Goal: Task Accomplishment & Management: Manage account settings

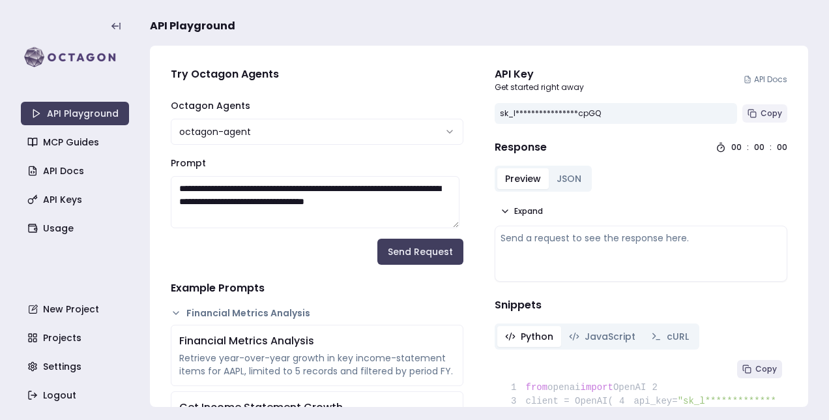
click at [754, 119] on button "Copy" at bounding box center [765, 113] width 45 height 18
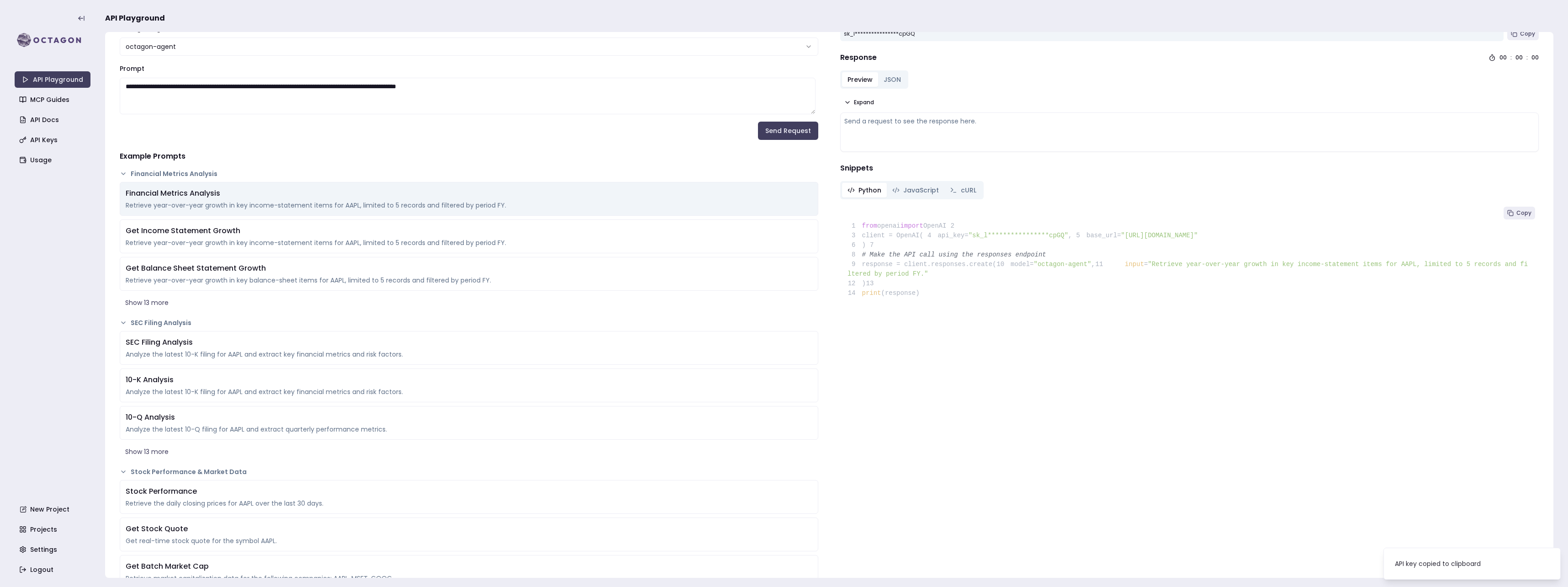
scroll to position [91, 0]
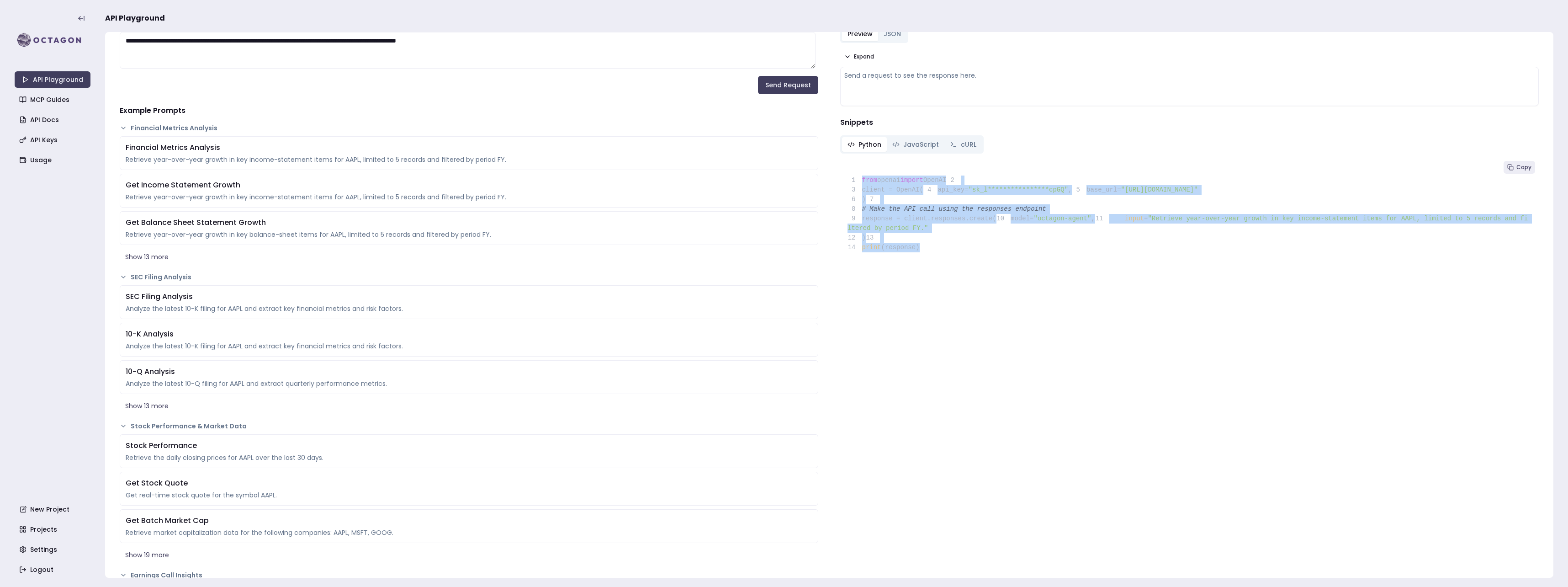
drag, startPoint x: 927, startPoint y: 309, endPoint x: 859, endPoint y: 179, distance: 146.7
click at [581, 179] on pre "**********" at bounding box center [1189, 208] width 699 height 102
copy code "**********"
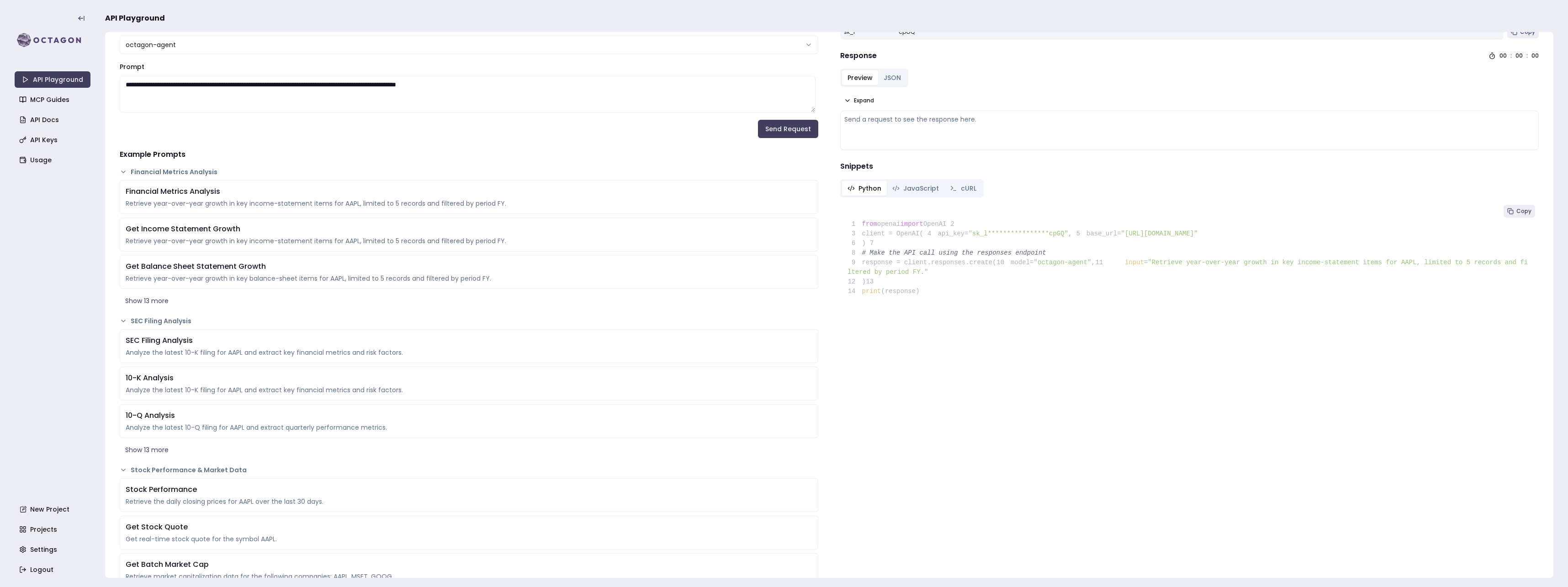
scroll to position [0, 0]
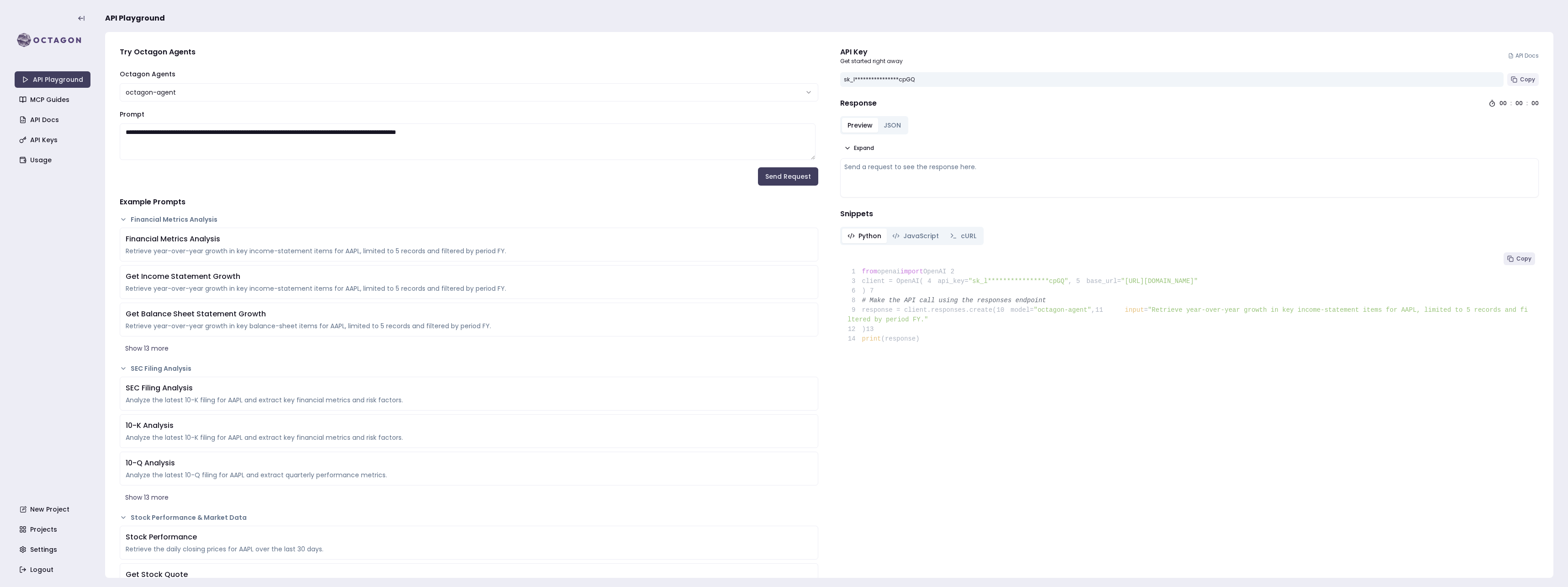
click at [581, 82] on span "Copy" at bounding box center [1528, 79] width 15 height 7
click at [46, 140] on link "API Keys" at bounding box center [53, 140] width 76 height 16
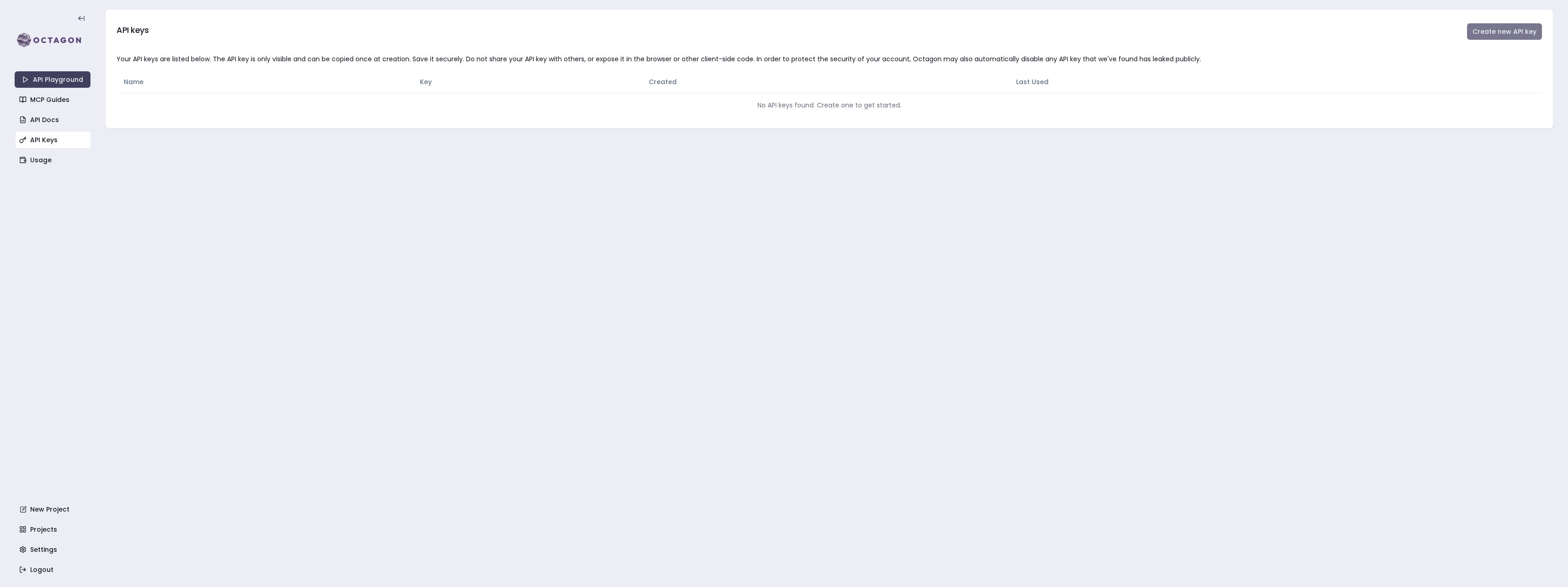
click at [581, 32] on button "Create new API key" at bounding box center [1504, 31] width 75 height 16
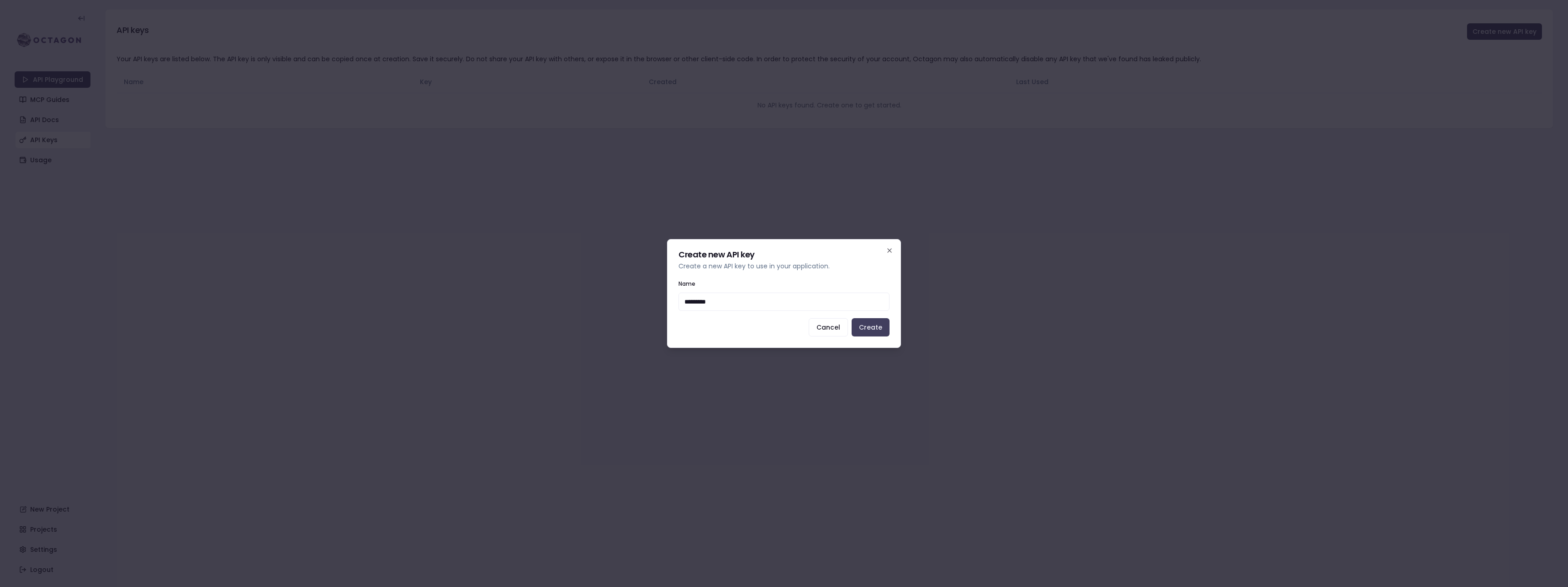
type input "**********"
click button "Create" at bounding box center [871, 328] width 38 height 18
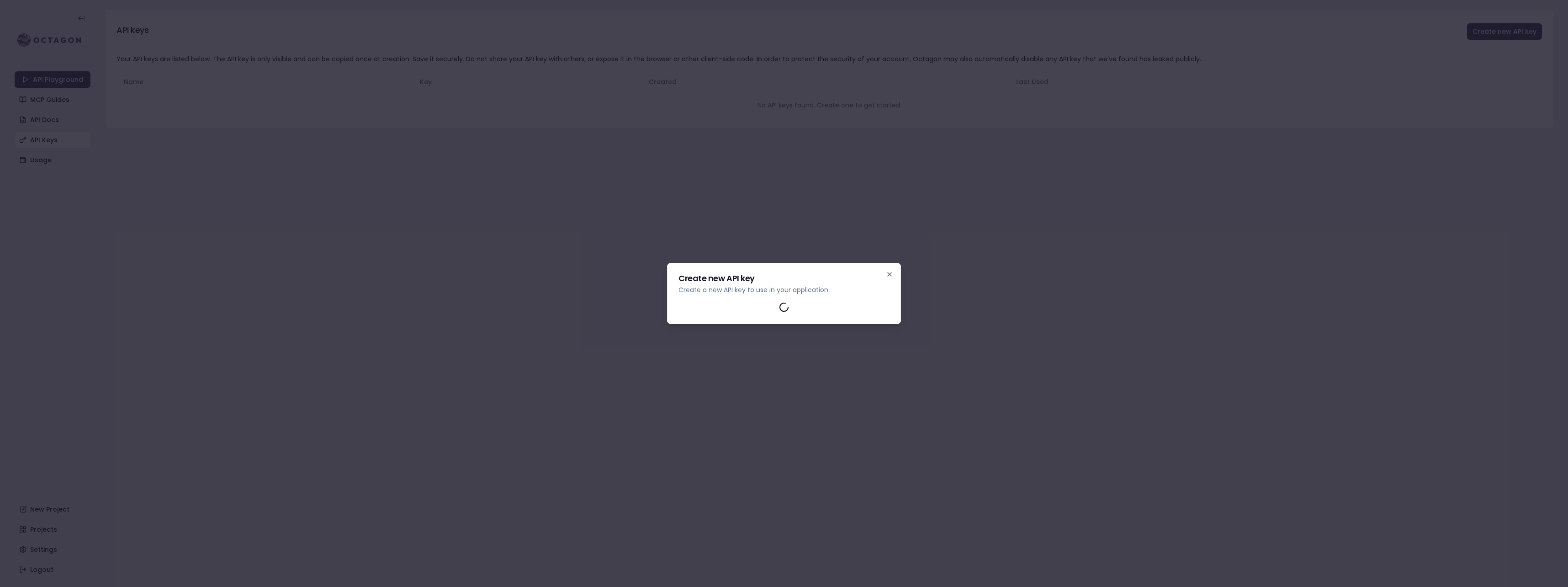
click at [581, 294] on div "Create new API key Create a new API key to use in your application. Close" at bounding box center [784, 293] width 234 height 61
click at [581, 272] on icon "button" at bounding box center [889, 274] width 7 height 7
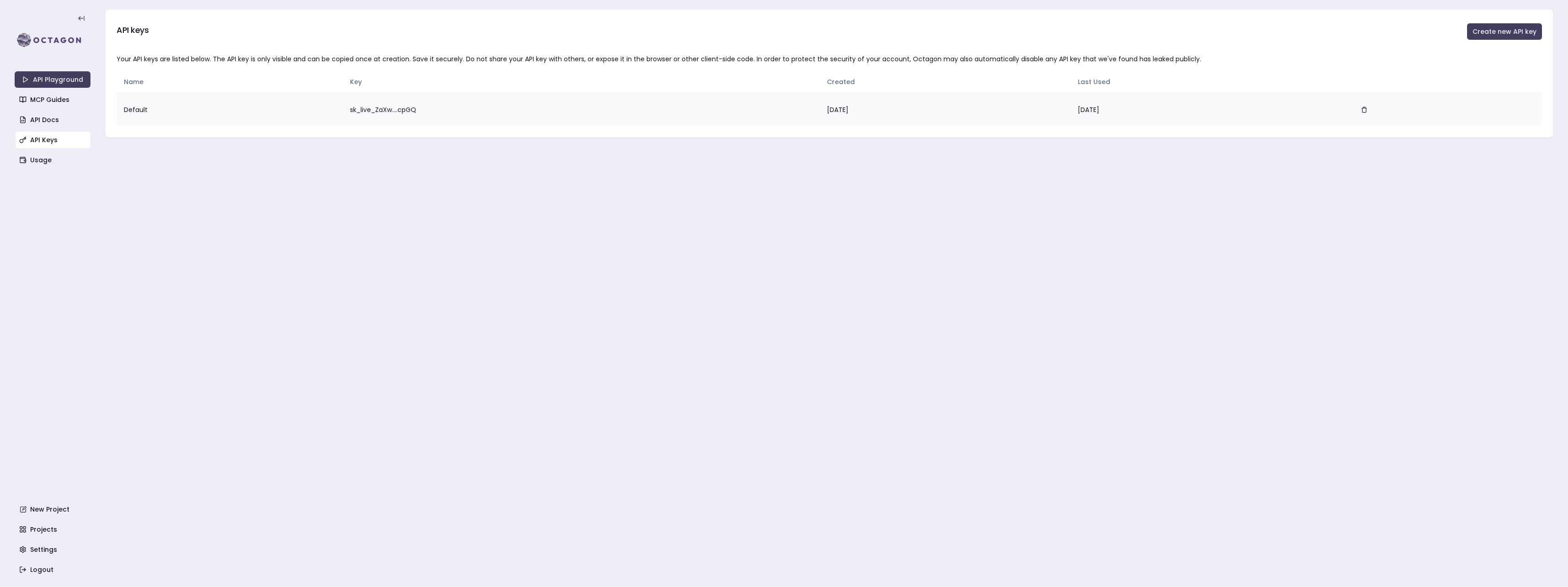
click at [357, 103] on td "sk_live_ZaXw....cpGQ" at bounding box center [581, 109] width 477 height 34
click at [357, 108] on td "sk_live_ZaXw....cpGQ" at bounding box center [581, 109] width 477 height 34
click at [358, 108] on td "sk_live_ZaXw....cpGQ" at bounding box center [581, 109] width 477 height 34
drag, startPoint x: 358, startPoint y: 108, endPoint x: 637, endPoint y: 76, distance: 280.8
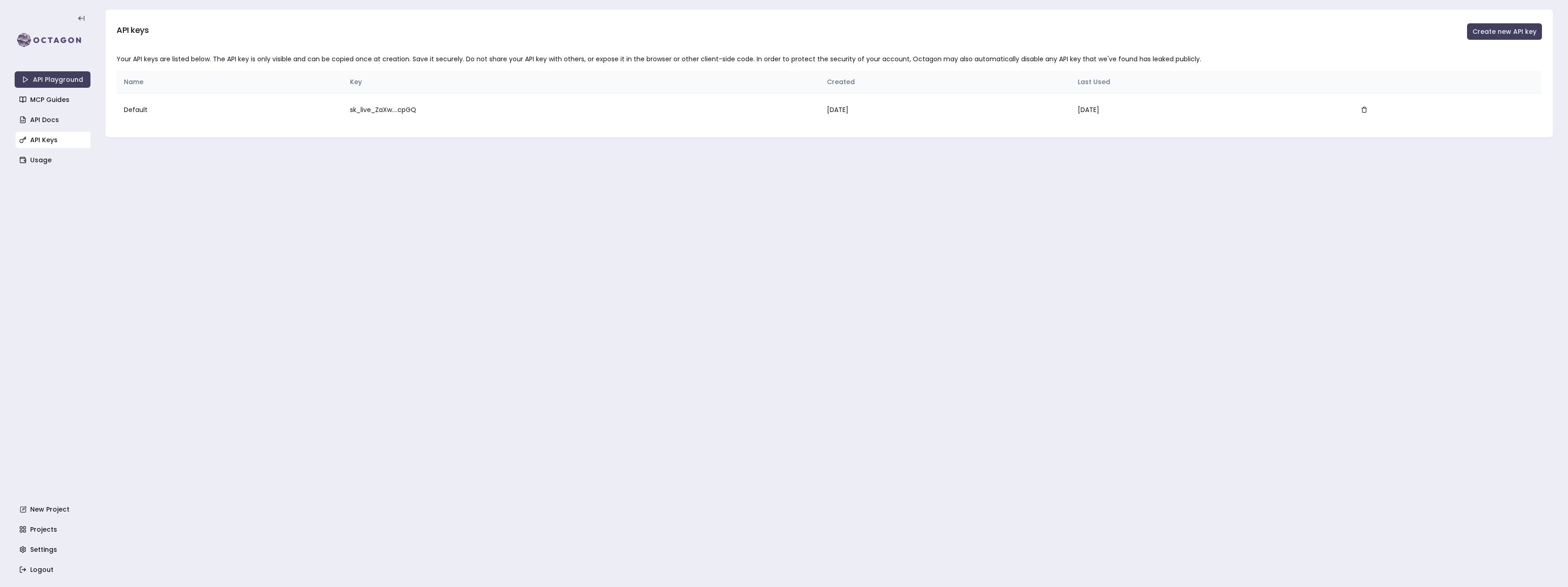
click at [637, 75] on th "Key" at bounding box center [581, 81] width 477 height 22
click at [1246, 52] on div "API keys Create new API key Your API keys are listed below. The API key is only…" at bounding box center [829, 73] width 1449 height 128
click at [1506, 114] on td at bounding box center [1445, 109] width 194 height 34
click at [112, 109] on div "Your API keys are listed below. The API key is only visible and can be copied o…" at bounding box center [829, 96] width 1447 height 83
click at [58, 157] on link "Usage" at bounding box center [53, 159] width 76 height 16
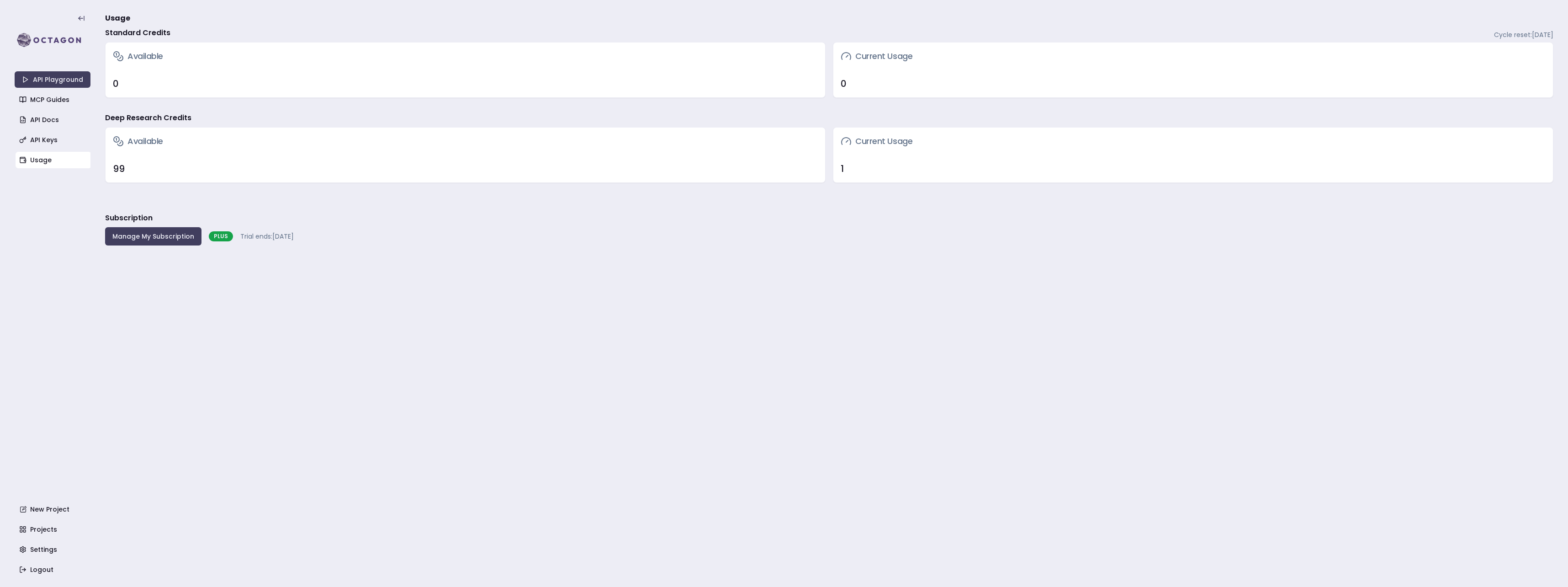
click at [167, 98] on main "Usage Standard Credits Cycle reset: October 4, 2025 Available 0 Current Usage 0…" at bounding box center [829, 293] width 1449 height 587
click at [123, 162] on div "99" at bounding box center [465, 168] width 705 height 13
click at [60, 138] on link "API Keys" at bounding box center [53, 140] width 76 height 16
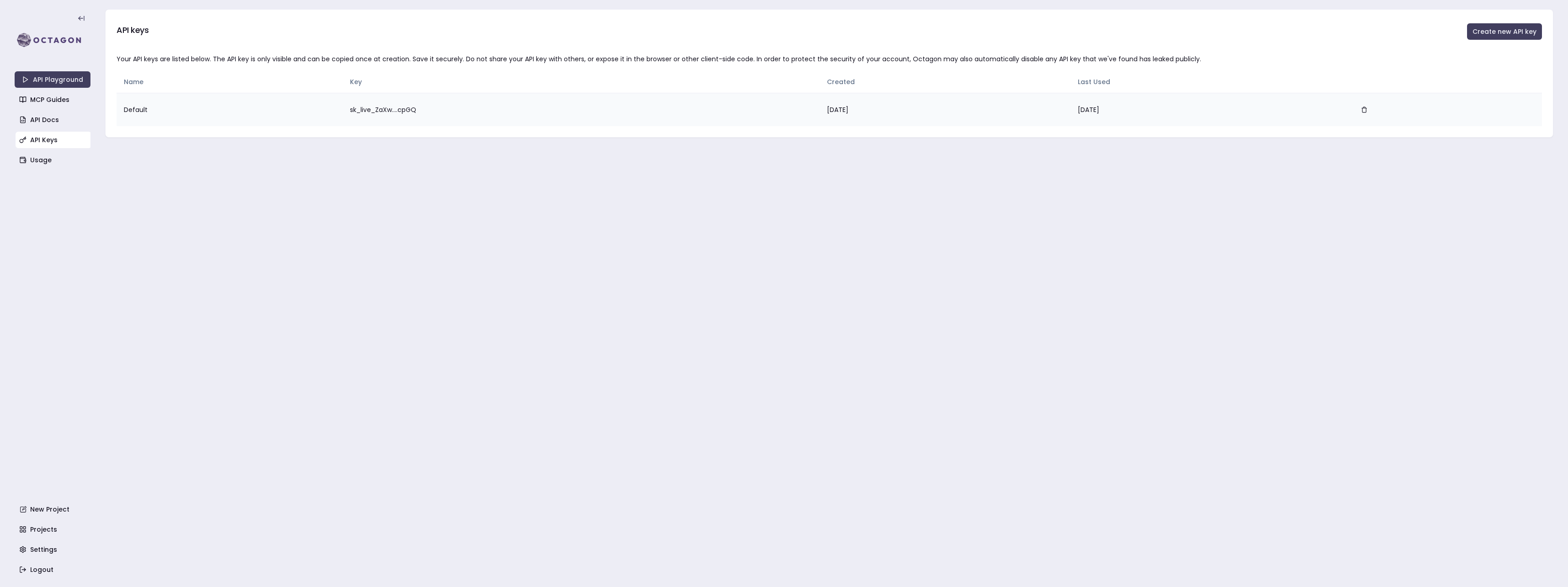
click at [362, 110] on td "sk_live_ZaXw....cpGQ" at bounding box center [581, 109] width 477 height 34
click at [41, 161] on link "Usage" at bounding box center [53, 159] width 76 height 16
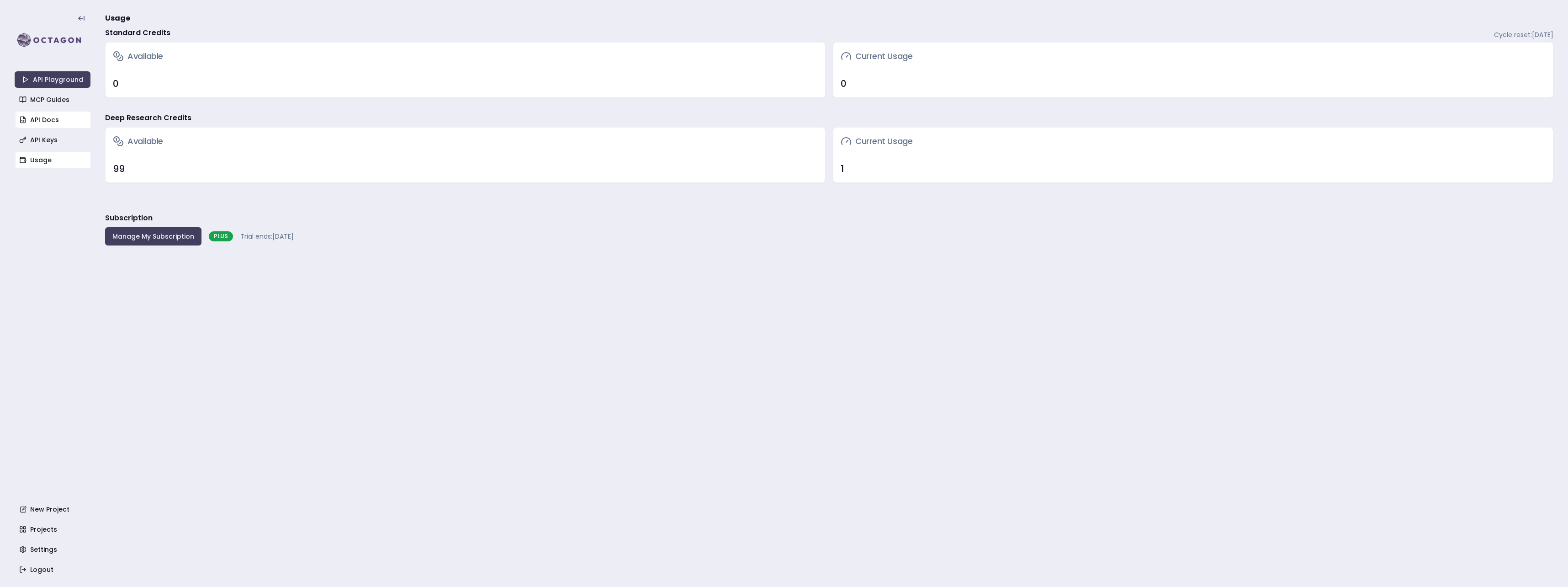
click at [46, 123] on link "API Docs" at bounding box center [53, 119] width 76 height 16
click at [65, 133] on link "API Keys" at bounding box center [53, 140] width 76 height 16
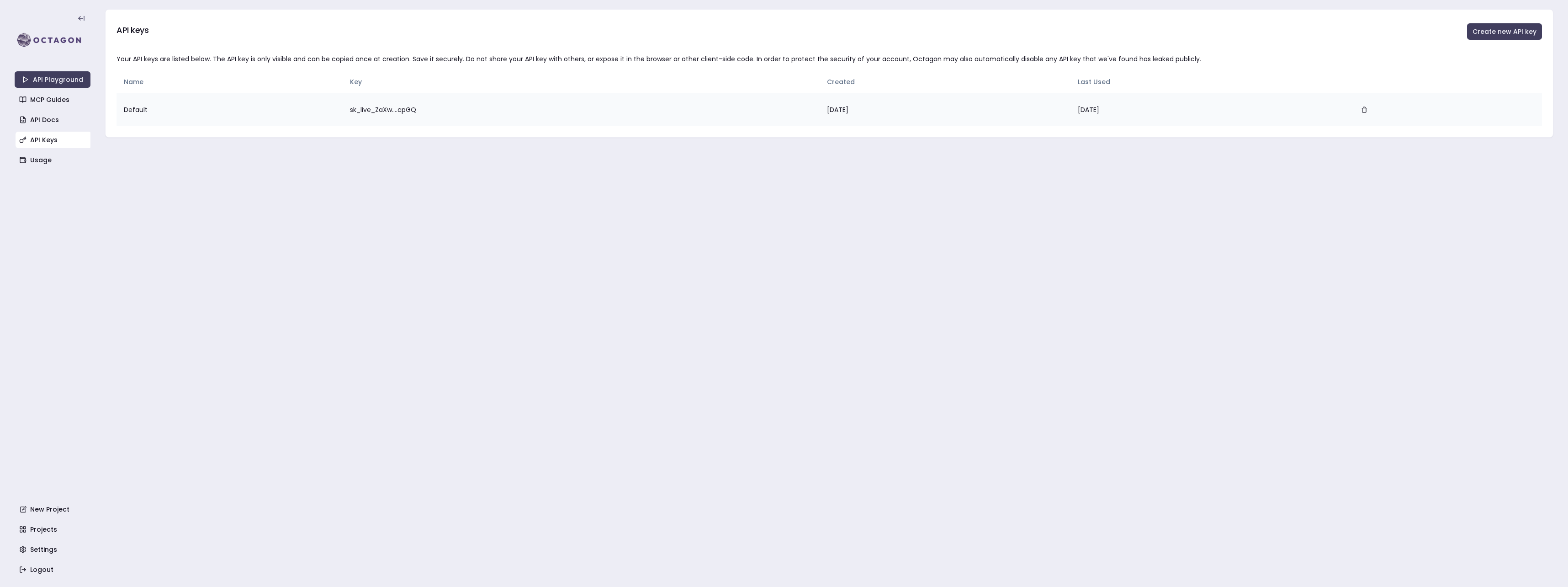
click at [359, 116] on td "sk_live_ZaXw....cpGQ" at bounding box center [581, 109] width 477 height 34
click at [359, 111] on td "sk_live_ZaXw....cpGQ" at bounding box center [581, 109] width 477 height 34
click at [41, 72] on link "API Playground" at bounding box center [53, 79] width 76 height 16
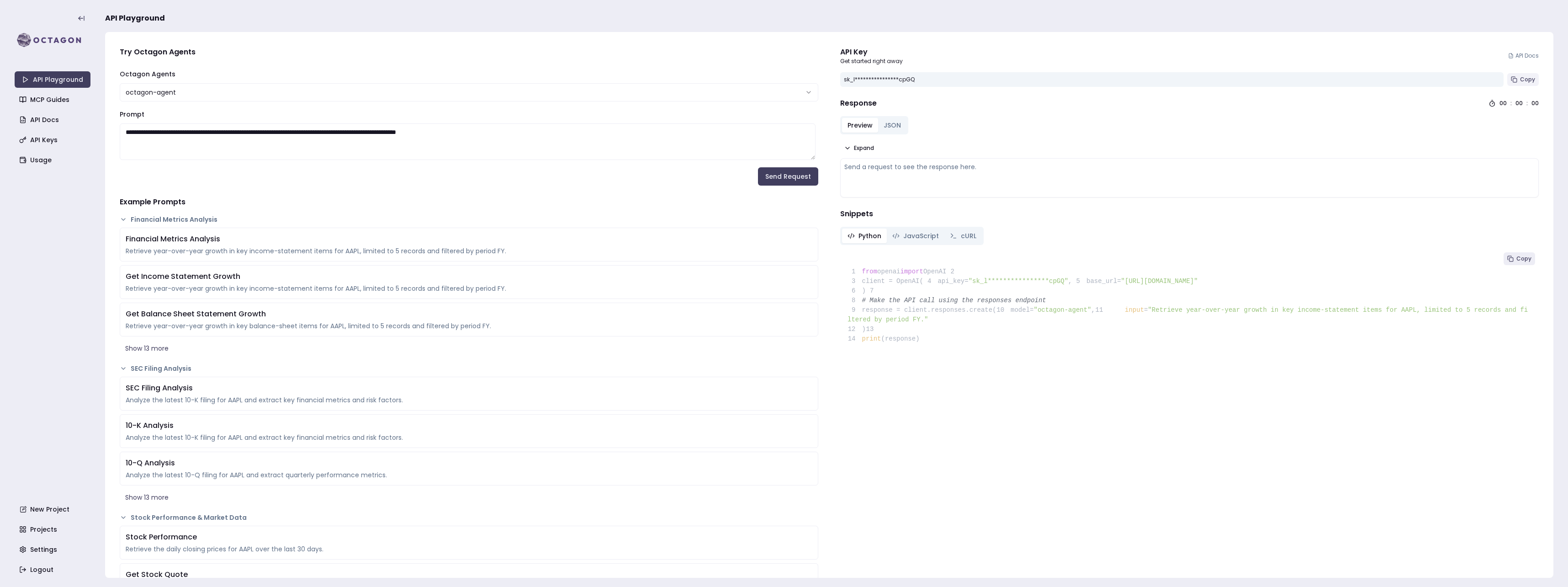
click at [1520, 78] on span "Copy" at bounding box center [1528, 79] width 15 height 7
click at [1513, 79] on rect at bounding box center [1515, 80] width 4 height 4
click at [42, 158] on link "Usage" at bounding box center [53, 159] width 76 height 16
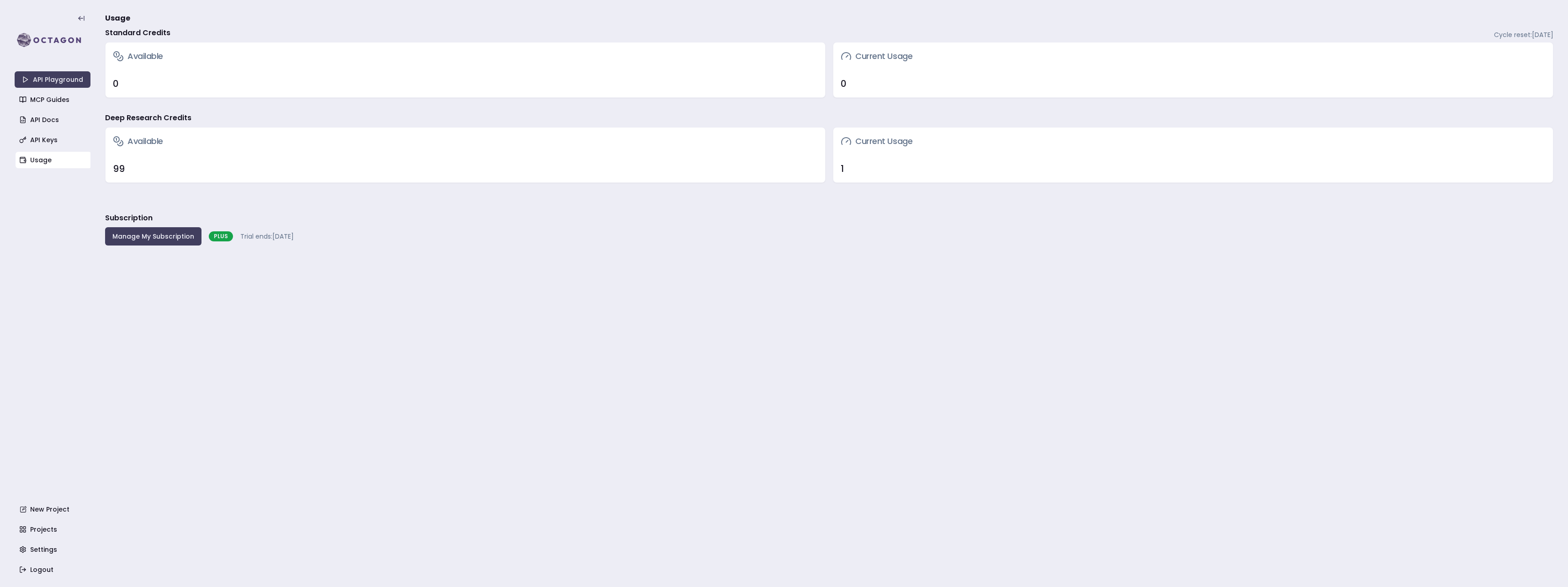
click at [587, 255] on main "Usage Standard Credits Cycle reset: October 4, 2025 Available 0 Current Usage 0…" at bounding box center [829, 293] width 1449 height 587
click at [61, 72] on link "API Playground" at bounding box center [53, 79] width 76 height 16
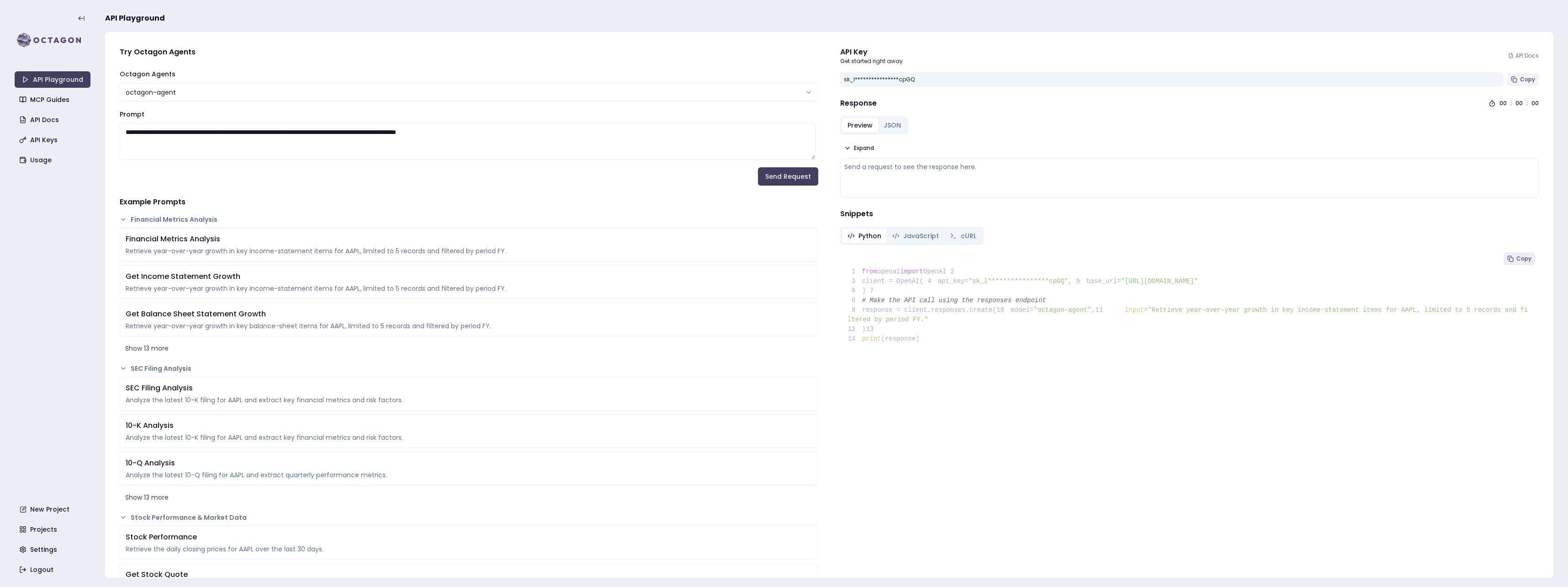
click at [1528, 74] on button "Copy" at bounding box center [1523, 79] width 32 height 13
click at [1524, 78] on span "Copy" at bounding box center [1528, 79] width 15 height 7
click at [1520, 78] on span "Copy" at bounding box center [1528, 79] width 15 height 7
click at [42, 159] on link "Usage" at bounding box center [53, 159] width 76 height 16
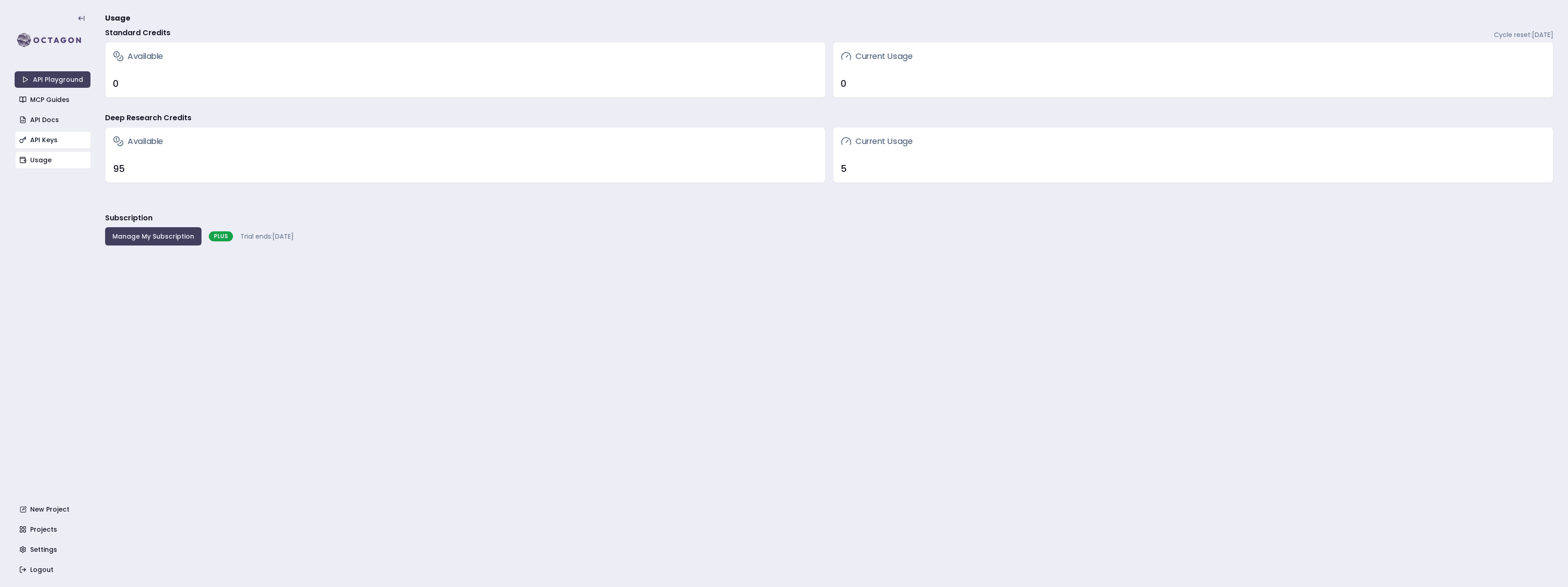
click at [33, 142] on link "API Keys" at bounding box center [53, 140] width 76 height 16
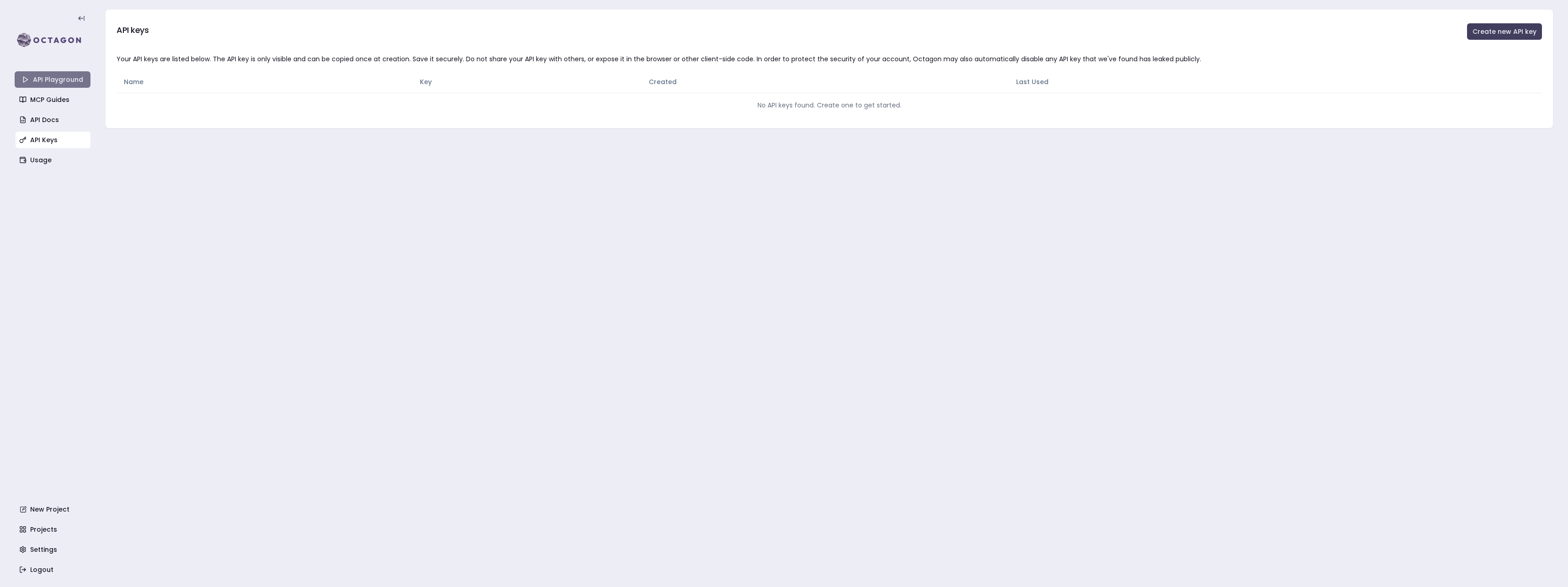
click at [46, 82] on link "API Playground" at bounding box center [53, 79] width 76 height 16
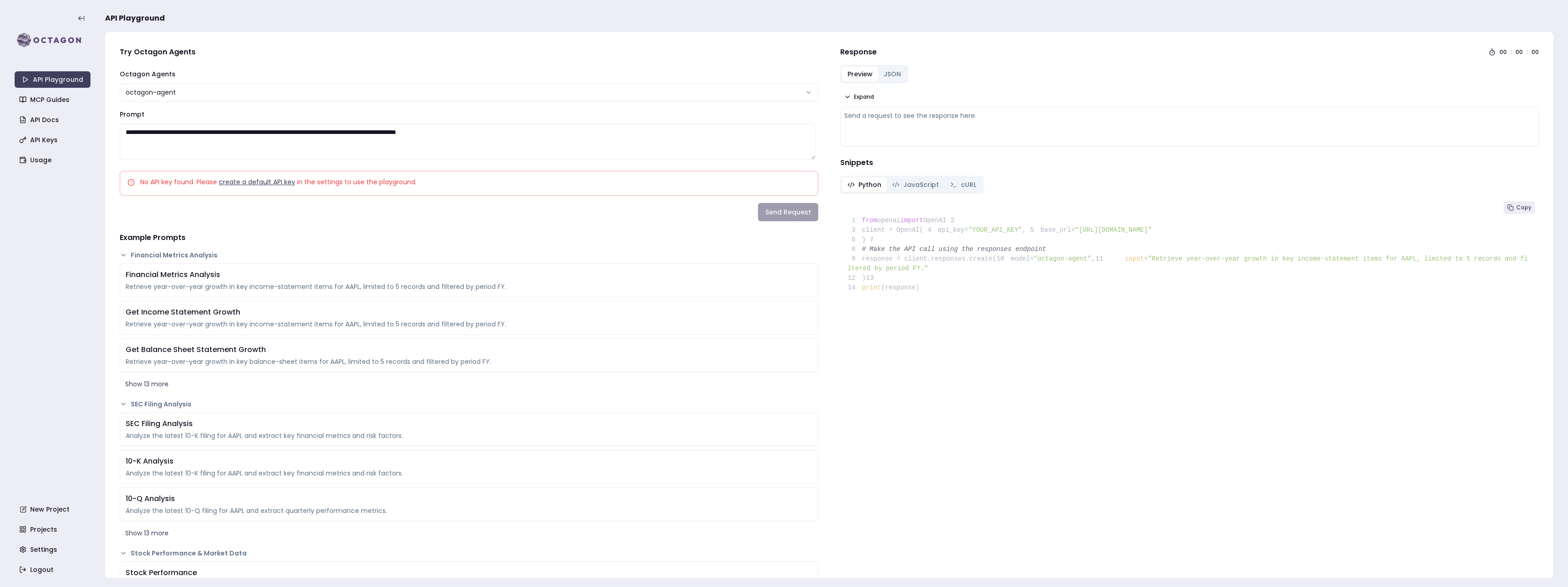
click at [249, 184] on link "create a default API key" at bounding box center [257, 182] width 76 height 9
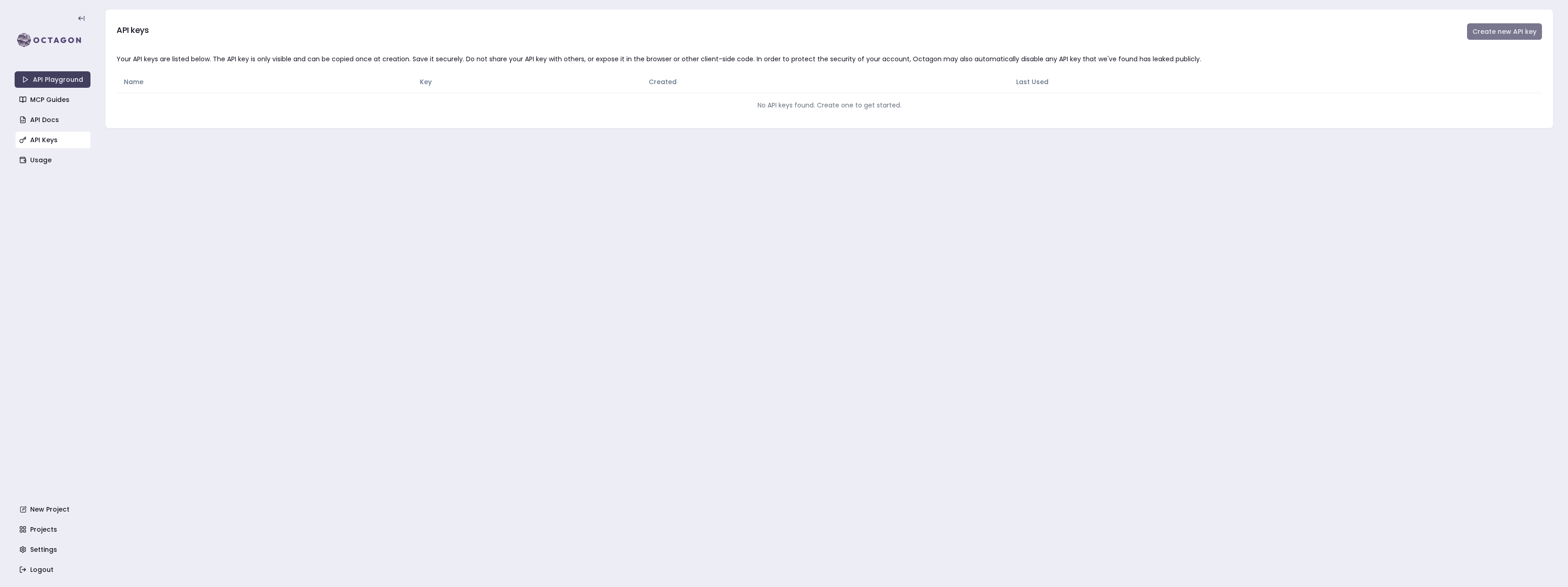
click at [1520, 25] on button "Create new API key" at bounding box center [1504, 31] width 75 height 16
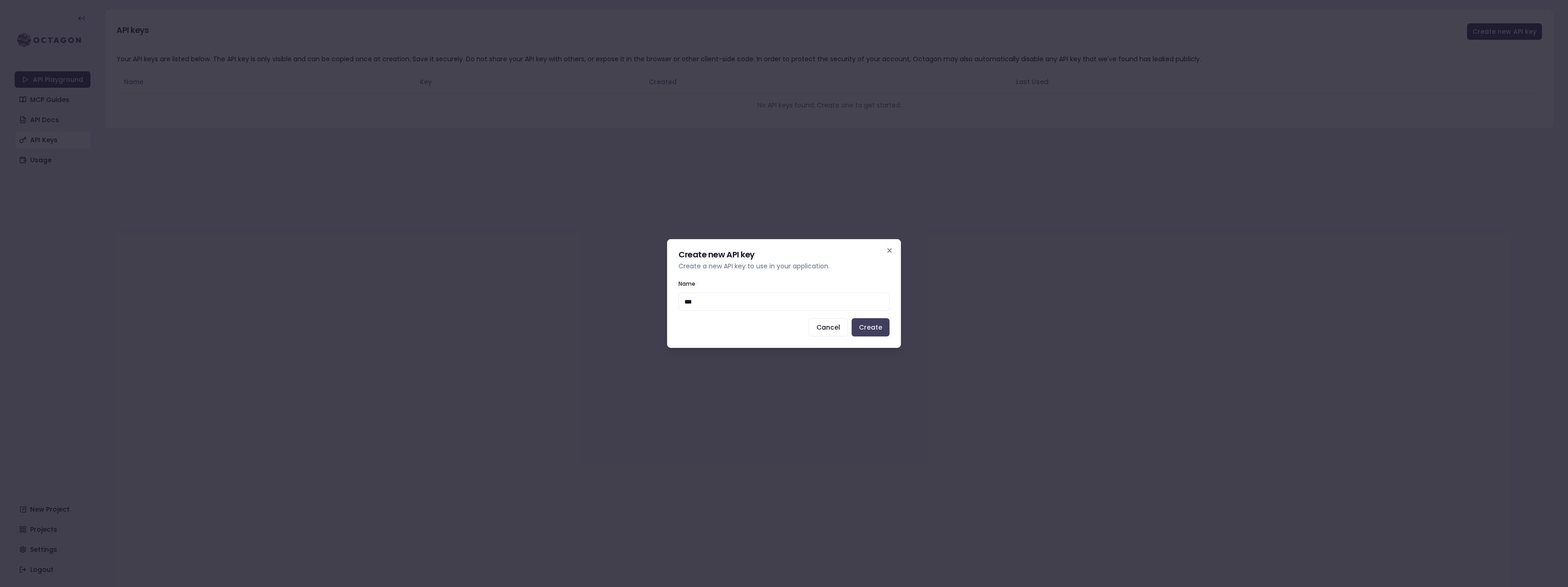
type input "****"
click button "Create" at bounding box center [871, 328] width 38 height 18
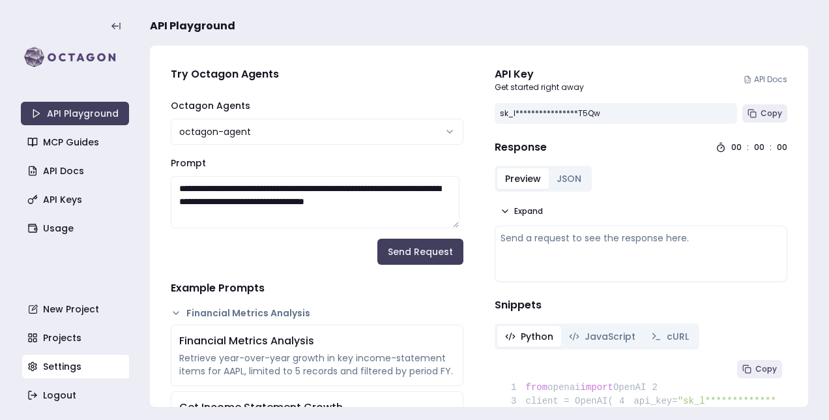
click at [53, 368] on link "Settings" at bounding box center [76, 366] width 108 height 23
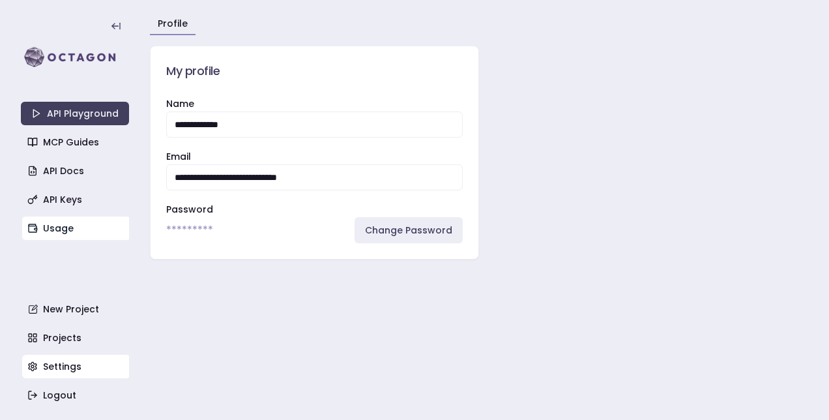
click at [57, 233] on link "Usage" at bounding box center [76, 227] width 108 height 23
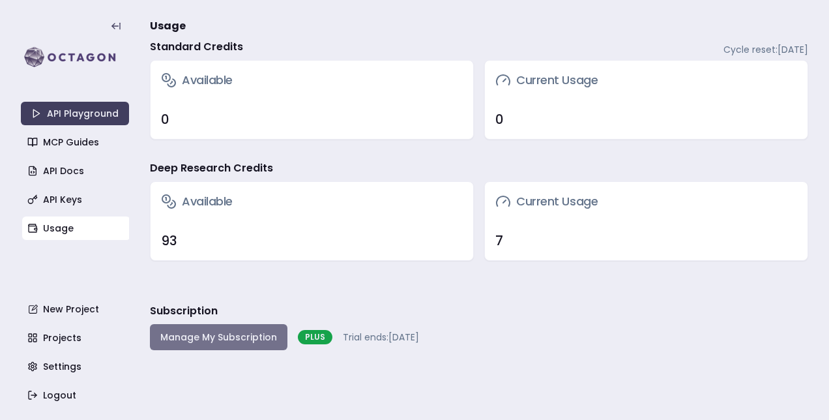
click at [213, 334] on button "Manage My Subscription" at bounding box center [219, 337] width 138 height 26
